Goal: Information Seeking & Learning: Compare options

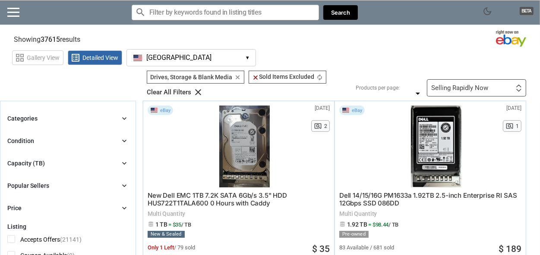
click at [177, 58] on button "[GEOGRAPHIC_DATA] [GEOGRAPHIC_DATA] ▾" at bounding box center [190, 57] width 129 height 17
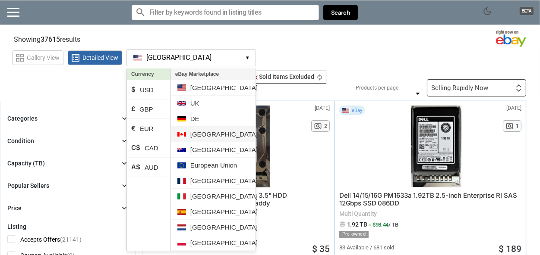
click at [202, 130] on li "[GEOGRAPHIC_DATA]" at bounding box center [213, 135] width 85 height 16
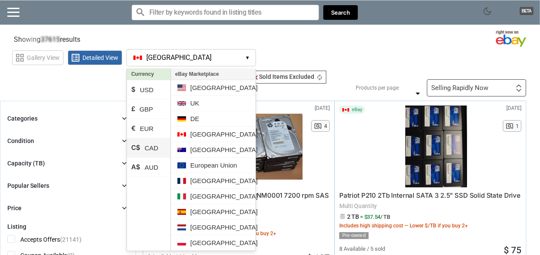
click at [156, 145] on li "C$ CAD" at bounding box center [149, 148] width 44 height 19
click at [355, 39] on section "Showing 1424 results Loading Results . (36.05%)" at bounding box center [270, 37] width 540 height 17
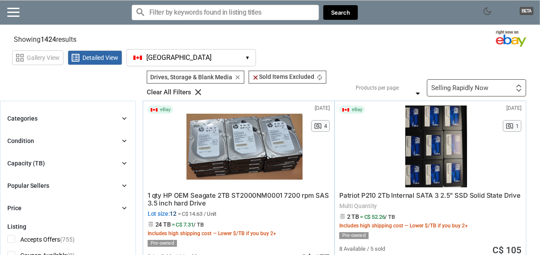
scroll to position [43, 0]
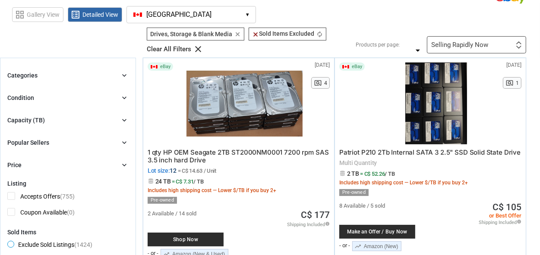
click at [474, 42] on div "Selling Rapidly Now" at bounding box center [459, 45] width 57 height 6
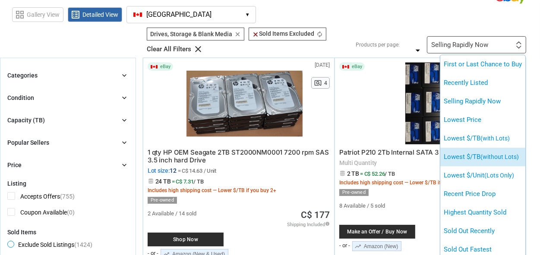
click at [487, 151] on li "Lowest $/TB (without Lots)" at bounding box center [482, 157] width 85 height 19
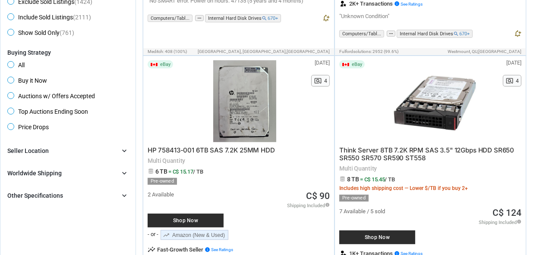
scroll to position [259, 0]
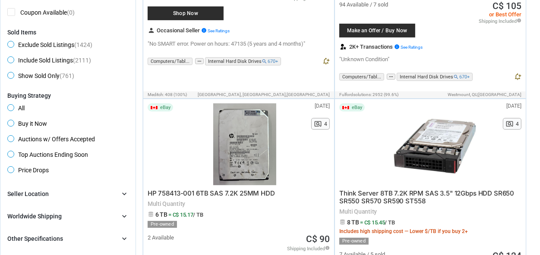
click at [50, 192] on div "Seller Location chevron_right" at bounding box center [67, 194] width 121 height 10
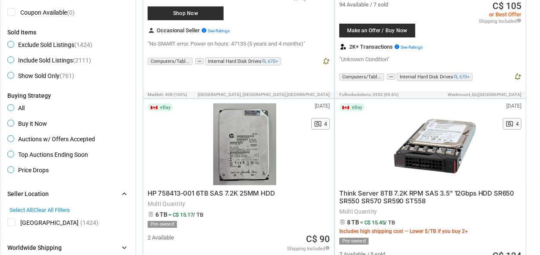
scroll to position [388, 0]
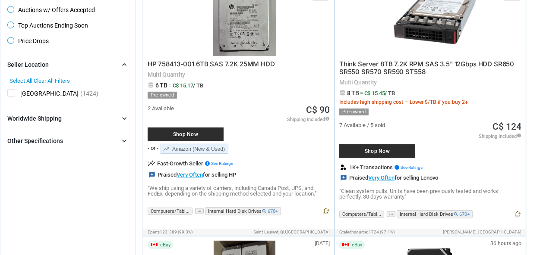
click at [62, 134] on div "Brand chevron_right search Select All | Clear All Filters Model chevron_right s…" at bounding box center [67, 103] width 121 height 87
click at [66, 125] on div "Brand chevron_right search Select All | Clear All Filters Model chevron_right s…" at bounding box center [67, 103] width 121 height 87
click at [58, 142] on div "Other Specifications" at bounding box center [35, 141] width 56 height 9
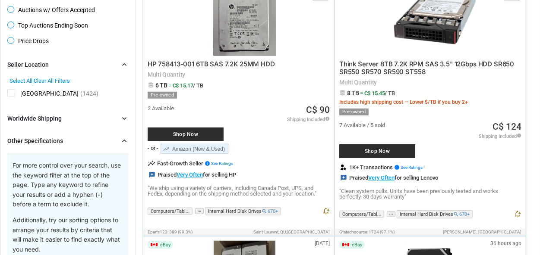
click at [62, 117] on div "Worldwide Shipping chevron_right" at bounding box center [67, 118] width 121 height 10
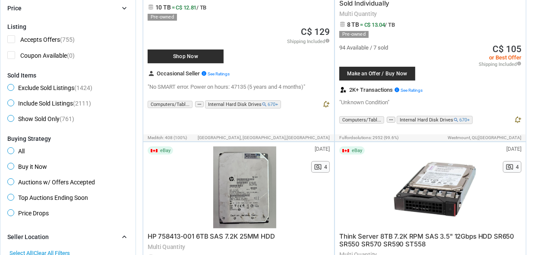
scroll to position [129, 0]
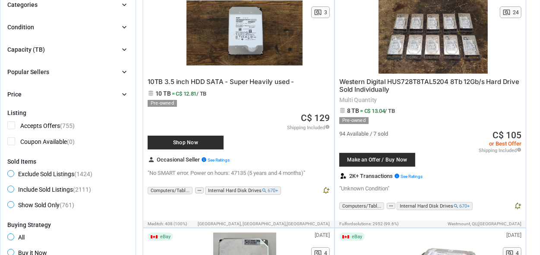
click at [59, 75] on div "Popular Sellers chevron_right" at bounding box center [67, 72] width 121 height 10
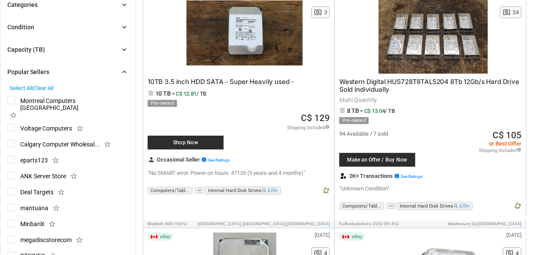
click at [61, 51] on div "Capacity (TB) chevron_right" at bounding box center [67, 49] width 121 height 10
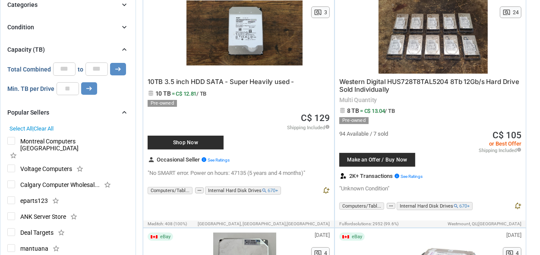
click at [51, 27] on div "Condition chevron_right" at bounding box center [67, 27] width 121 height 10
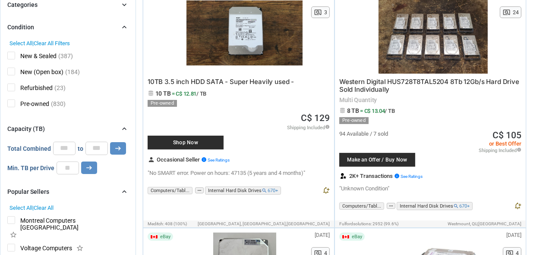
scroll to position [86, 0]
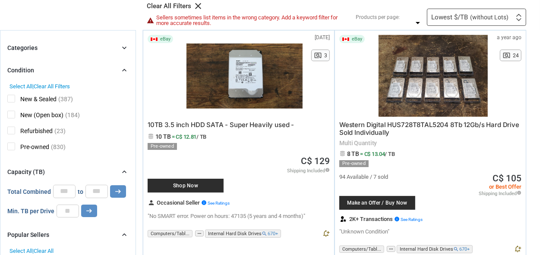
click at [52, 48] on div "Categories chevron_right" at bounding box center [67, 48] width 121 height 10
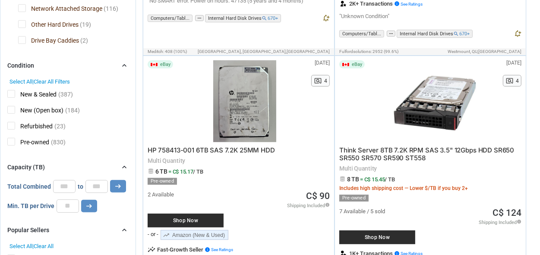
scroll to position [0, 0]
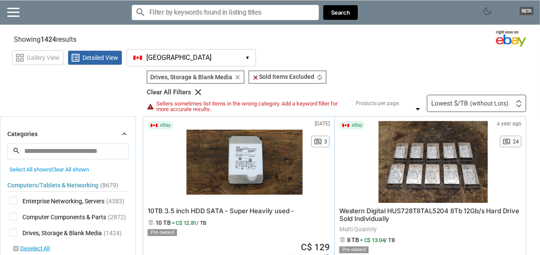
click at [249, 14] on input "Search for models" at bounding box center [225, 13] width 187 height 16
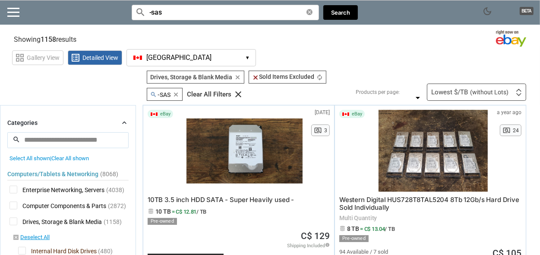
type input "-sas"
click at [467, 89] on div "Lowest $/TB (without Lots)" at bounding box center [469, 92] width 77 height 6
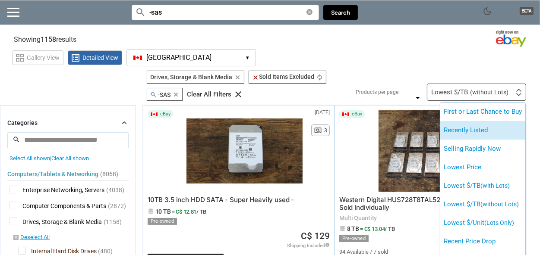
click at [488, 129] on li "Recently Listed" at bounding box center [482, 130] width 85 height 19
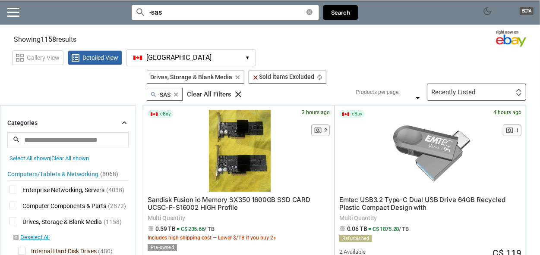
click at [499, 87] on div "Recently Listed First or Last Chance to Buy Recently Listed Selling Rapidly Now…" at bounding box center [476, 92] width 99 height 17
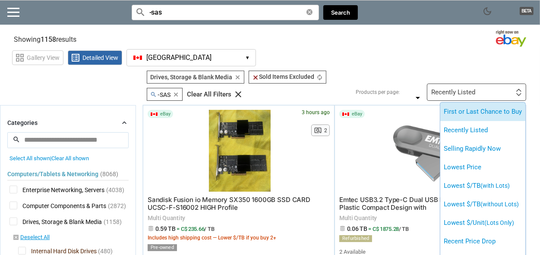
click at [486, 117] on li "First or Last Chance to Buy" at bounding box center [482, 112] width 85 height 19
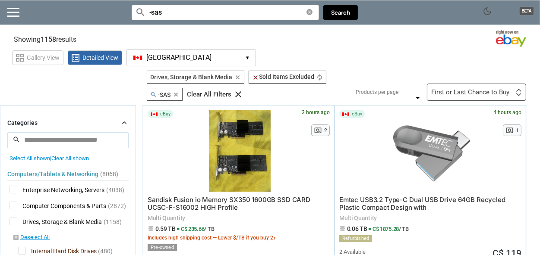
click at [479, 93] on div "First or Last Chance to Buy" at bounding box center [470, 92] width 78 height 6
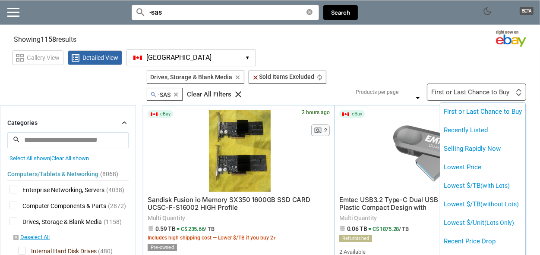
click at [359, 70] on div at bounding box center [270, 127] width 540 height 255
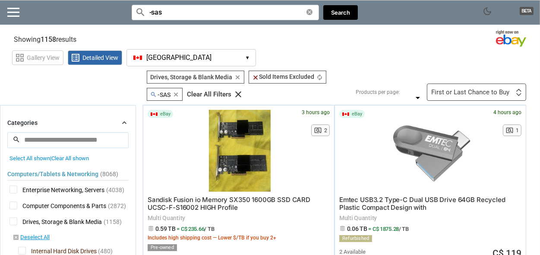
click at [506, 96] on div "First or Last Chance to Buy First or Last Chance to Buy Recently Listed Selling…" at bounding box center [476, 92] width 99 height 17
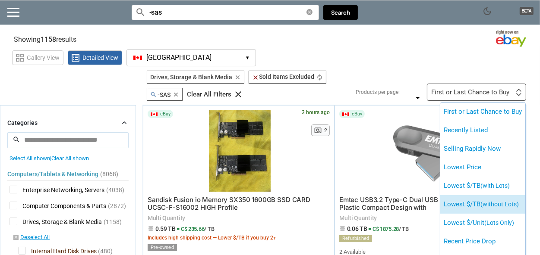
click at [493, 207] on span "(without Lots)" at bounding box center [499, 204] width 38 height 7
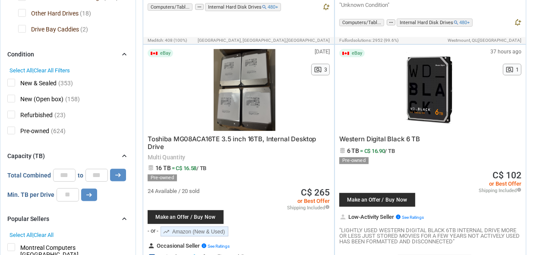
scroll to position [43, 0]
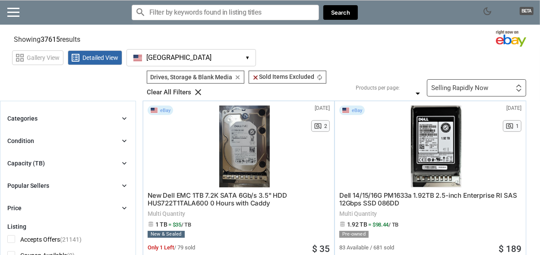
click at [478, 82] on div "Selling Rapidly Now First or Last Chance to Buy Recently Listed Selling Rapidly…" at bounding box center [476, 87] width 99 height 17
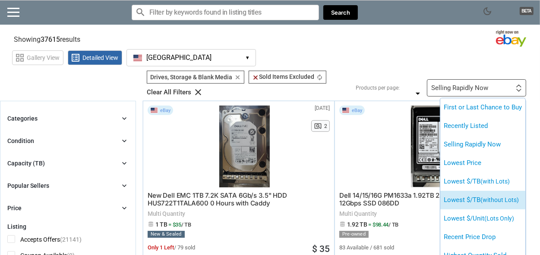
click at [497, 198] on span "(without Lots)" at bounding box center [499, 200] width 38 height 7
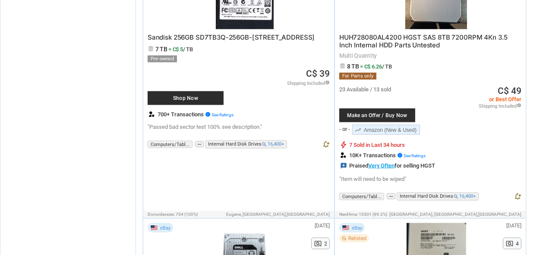
scroll to position [993, 0]
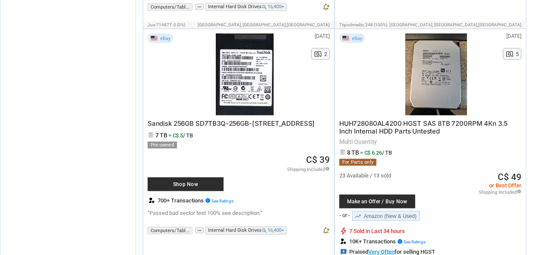
drag, startPoint x: 422, startPoint y: 112, endPoint x: 198, endPoint y: 110, distance: 224.0
drag, startPoint x: 198, startPoint y: 110, endPoint x: 107, endPoint y: 118, distance: 91.4
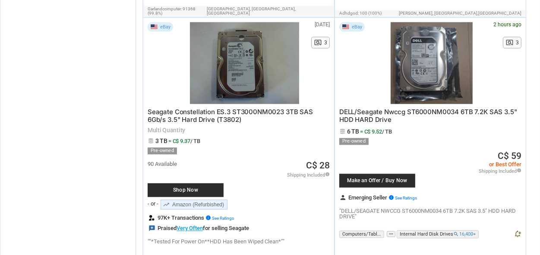
scroll to position [4148, 0]
